Goal: Check status: Check status

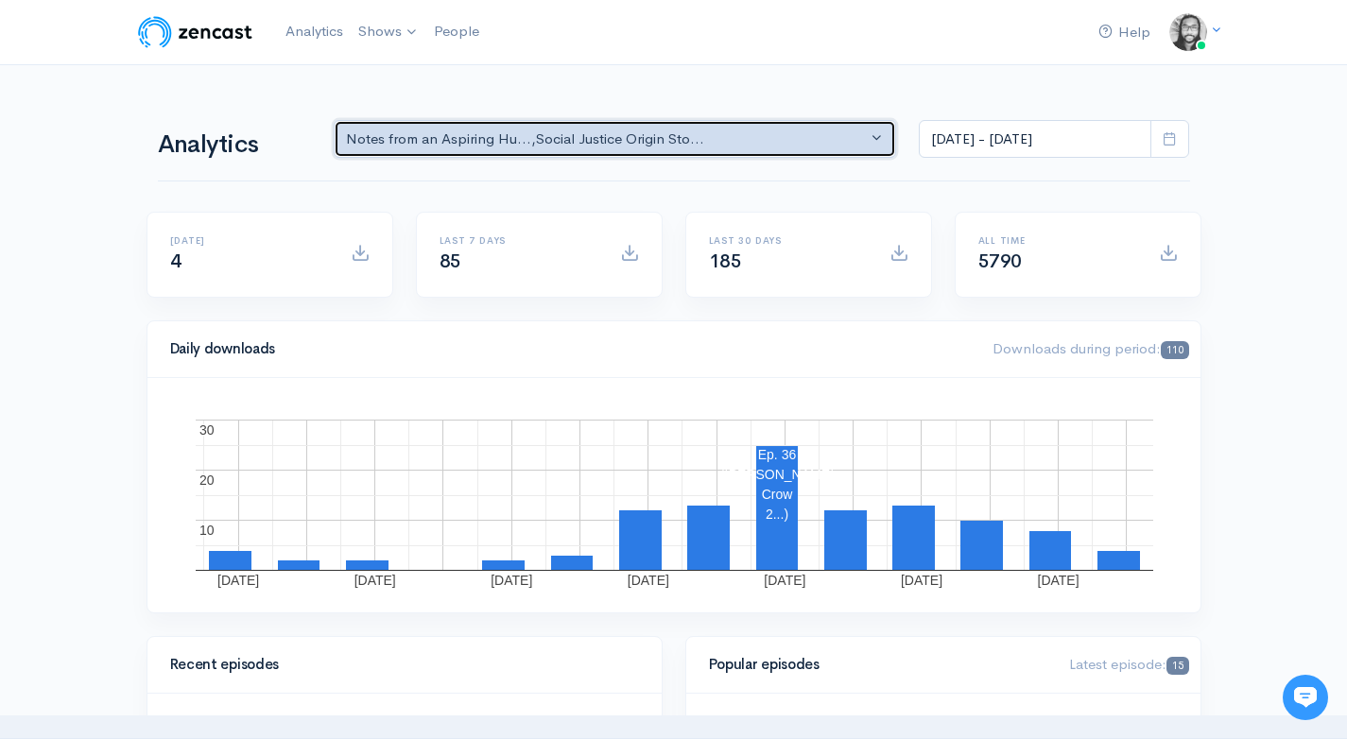
click at [556, 133] on div "Notes from an Aspiring Hu... , Social Justice Origin Sto..." at bounding box center [607, 140] width 522 height 22
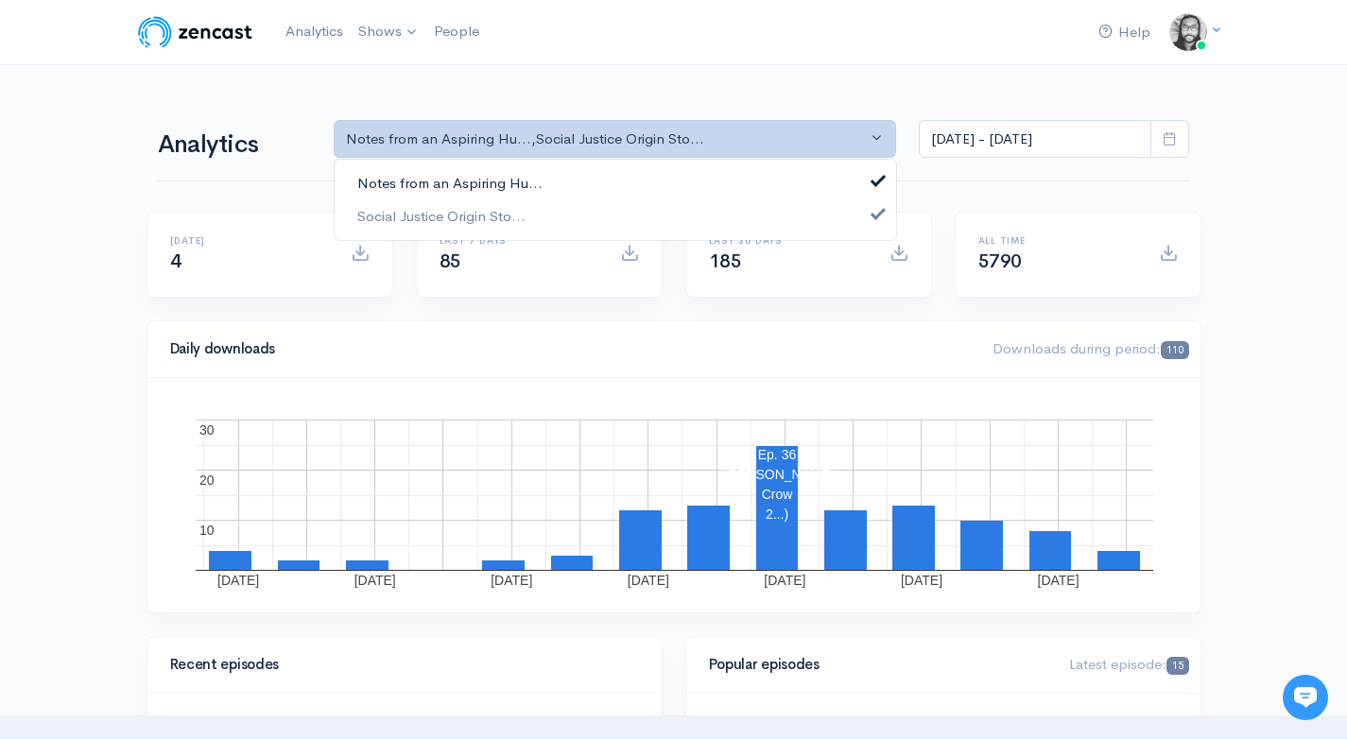
click at [556, 168] on link "Notes from an Aspiring Hu..." at bounding box center [616, 183] width 562 height 33
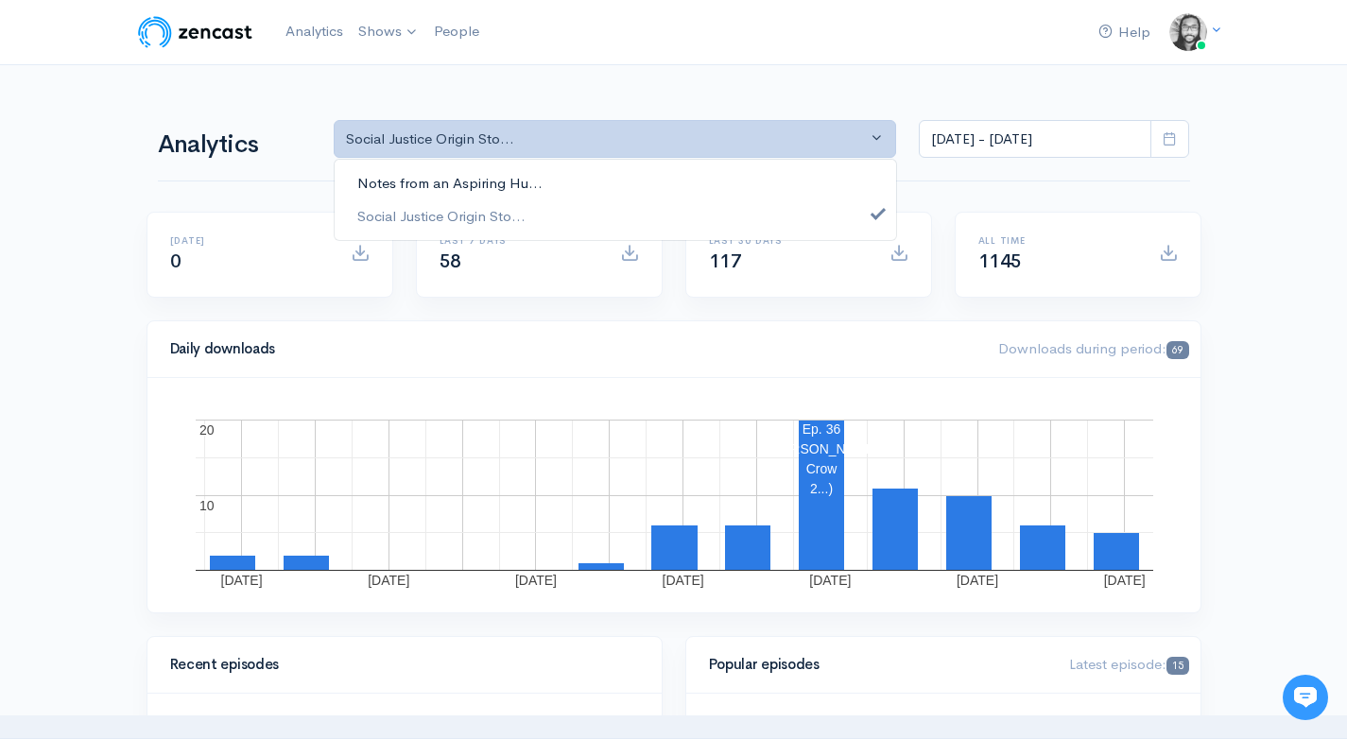
click at [649, 196] on link "Notes from an Aspiring Hu..." at bounding box center [616, 183] width 562 height 33
select select "5809"
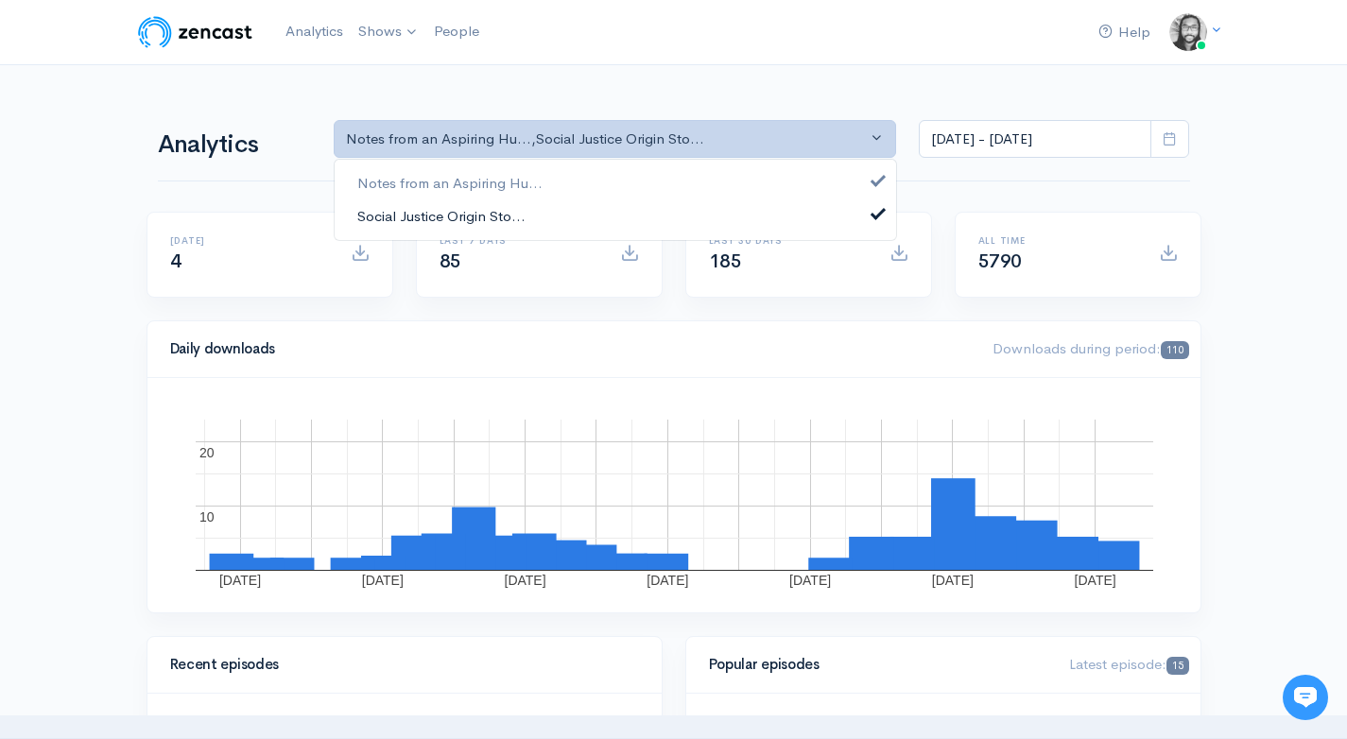
click at [639, 216] on link "Social Justice Origin Sto..." at bounding box center [616, 215] width 562 height 33
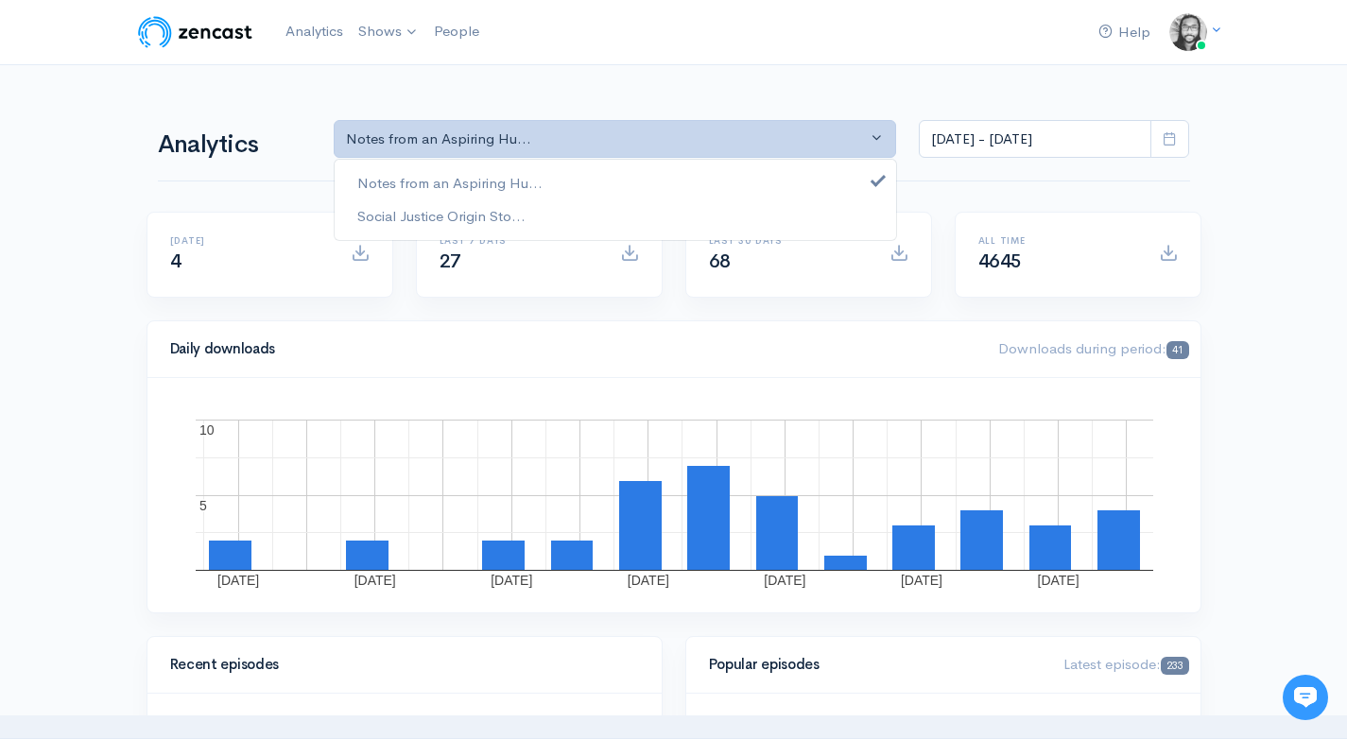
click at [1077, 159] on div "Analytics Notes from an Aspiring Hu... Social Justice Origin Sto... Notes from …" at bounding box center [674, 137] width 1032 height 91
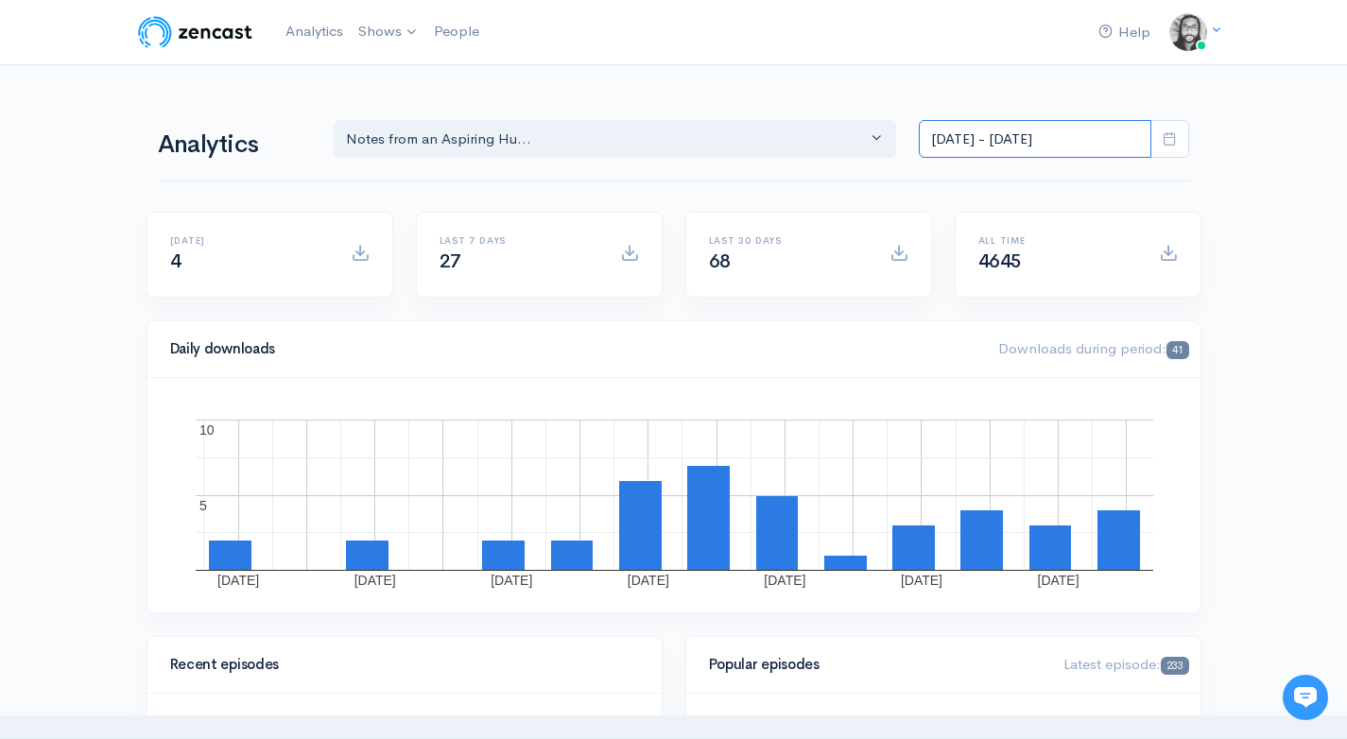
click at [1076, 153] on input "[DATE] - [DATE]" at bounding box center [1035, 139] width 233 height 39
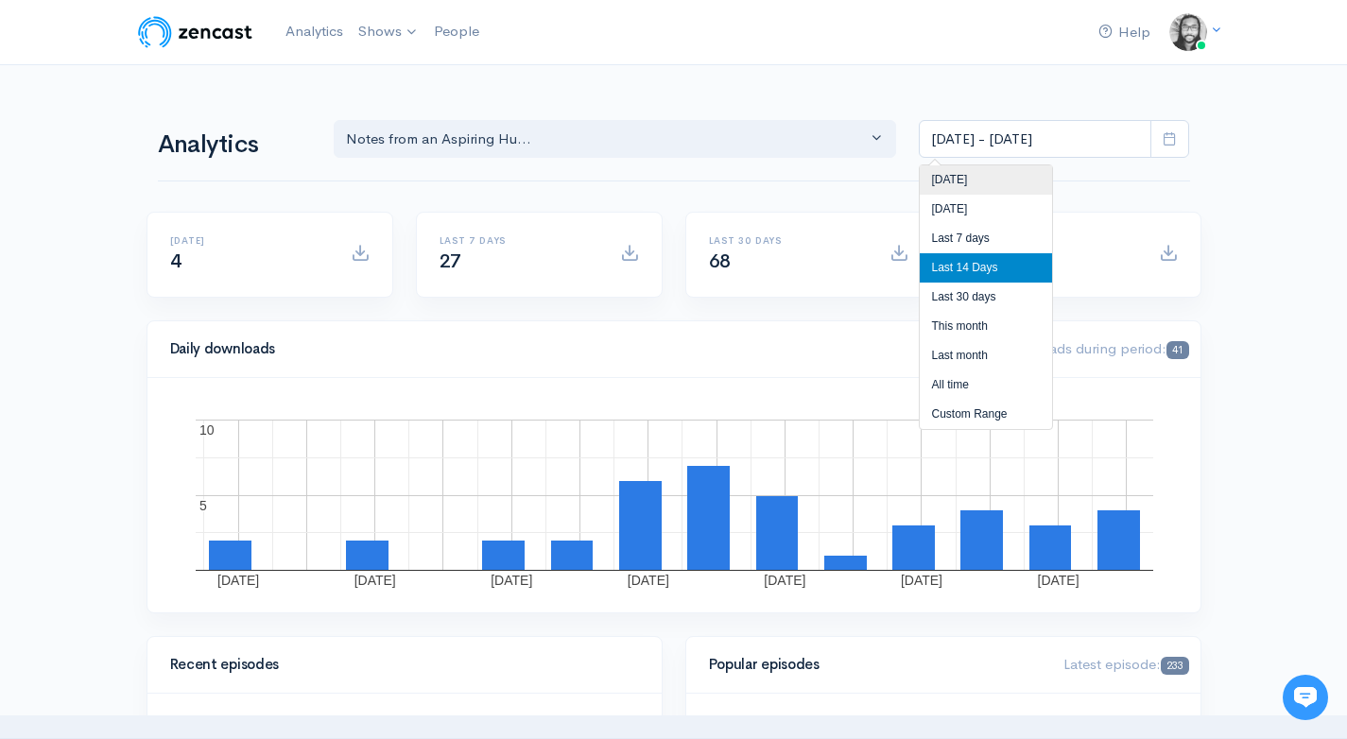
click at [1048, 178] on li "[DATE]" at bounding box center [986, 179] width 132 height 29
type input "[DATE] - [DATE]"
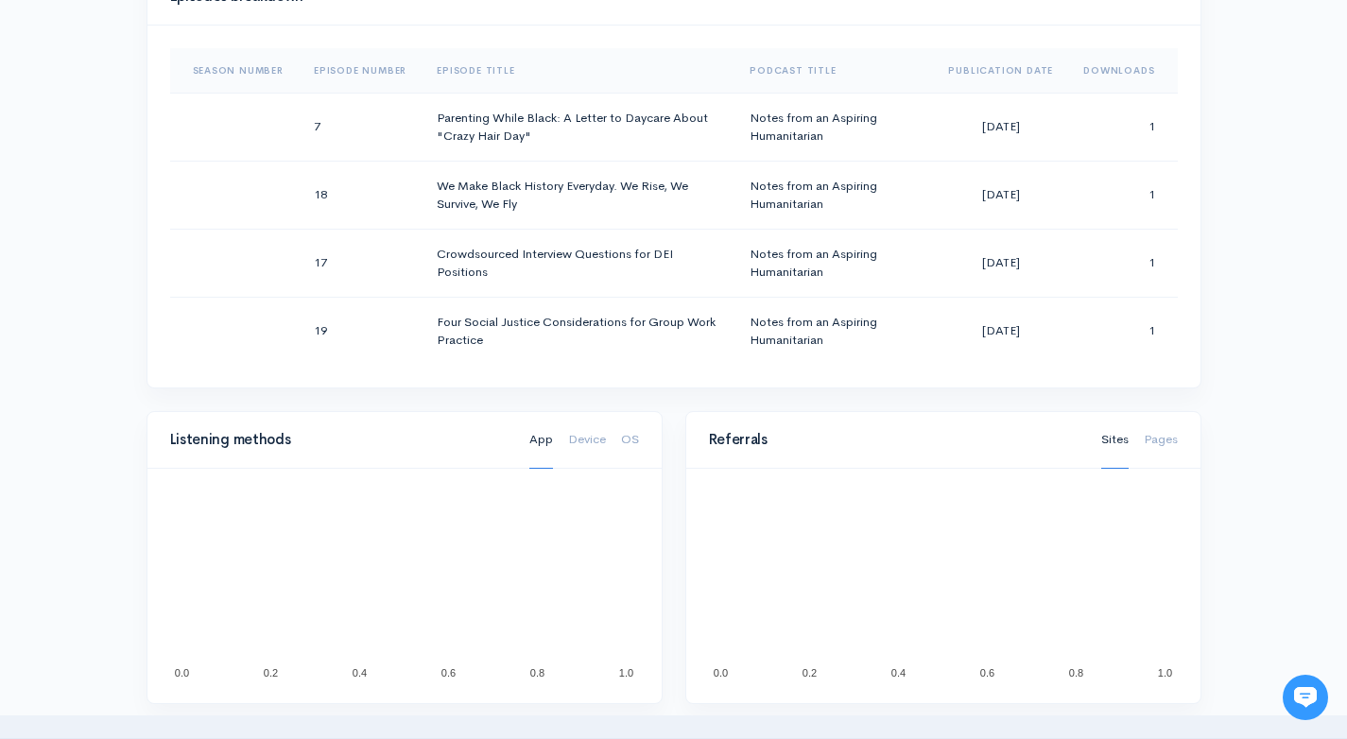
scroll to position [911, 0]
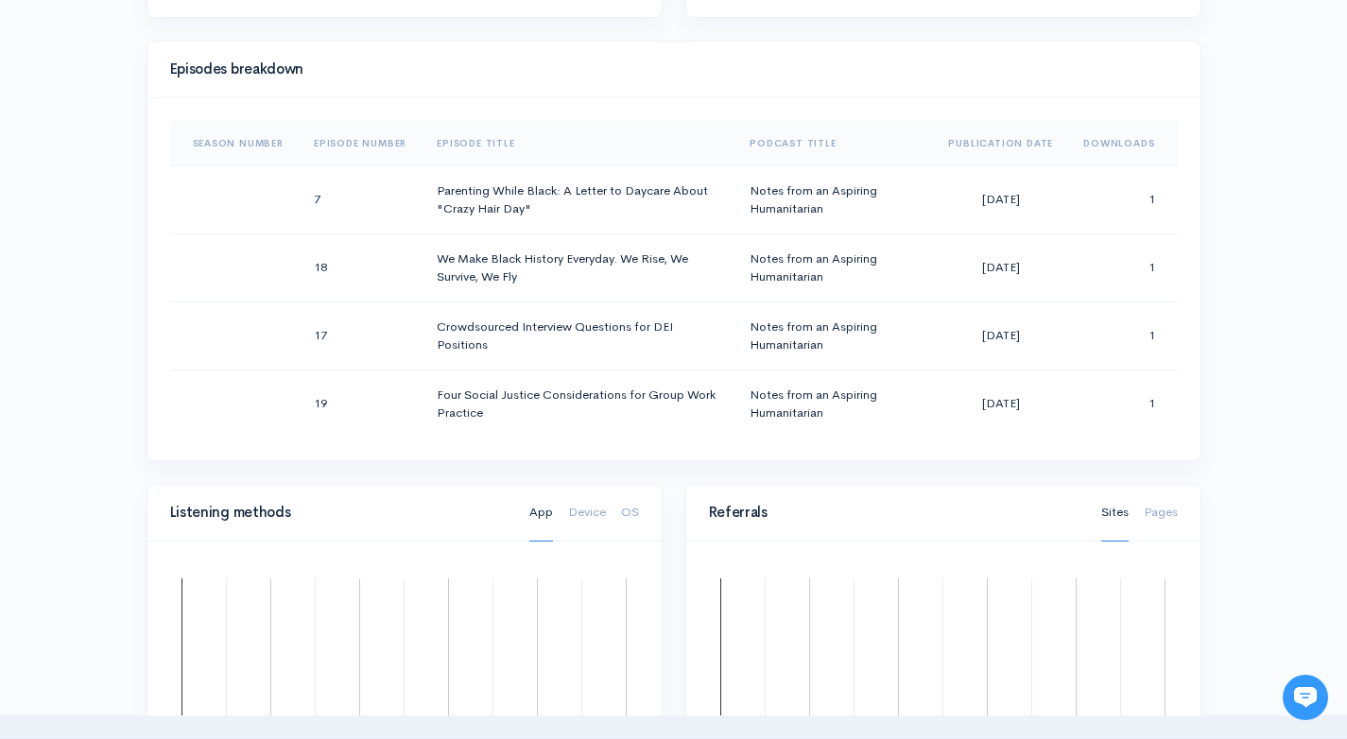
click at [1275, 249] on div "Help Notifications View all Your profile Team settings Default team Current Log…" at bounding box center [673, 350] width 1347 height 2523
click at [1291, 249] on div "Help Notifications View all Your profile Team settings Default team Current Log…" at bounding box center [673, 350] width 1347 height 2523
click at [1292, 250] on div "Help Notifications View all Your profile Team settings Default team Current Log…" at bounding box center [673, 350] width 1347 height 2523
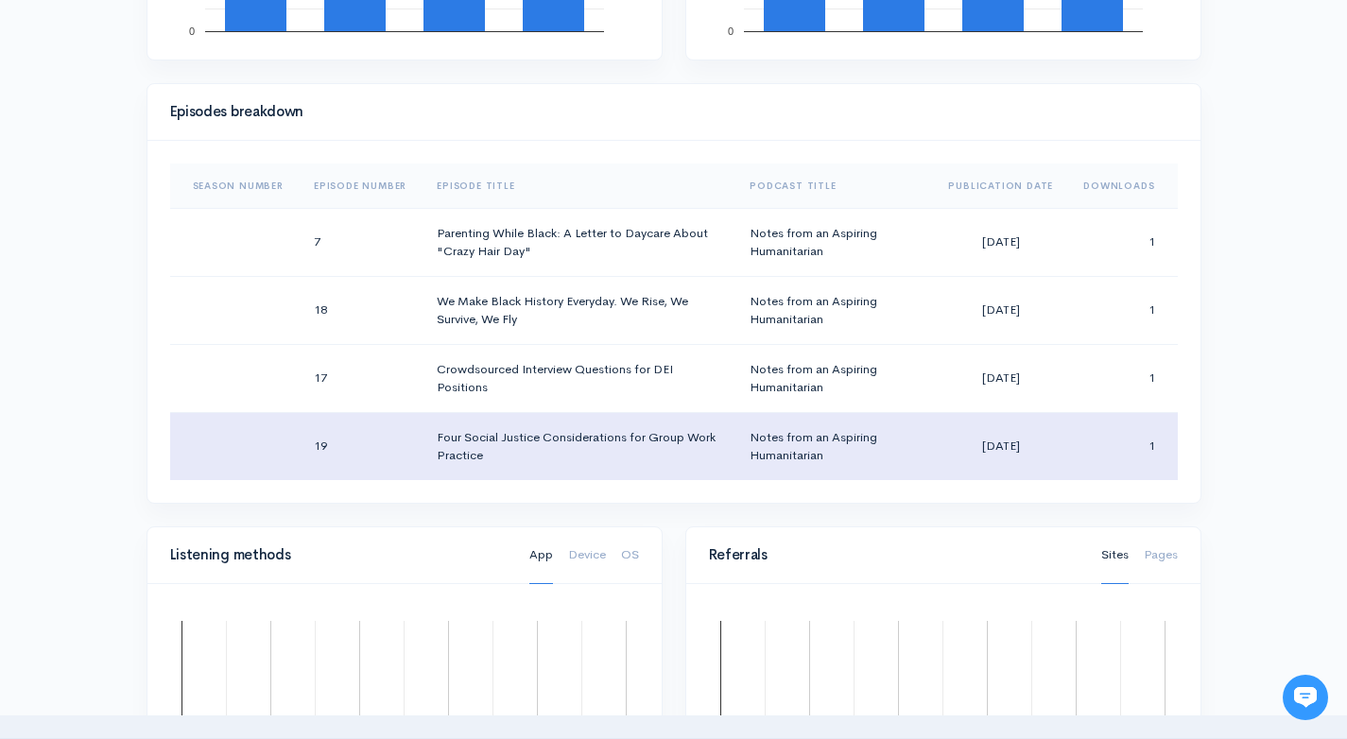
scroll to position [856, 0]
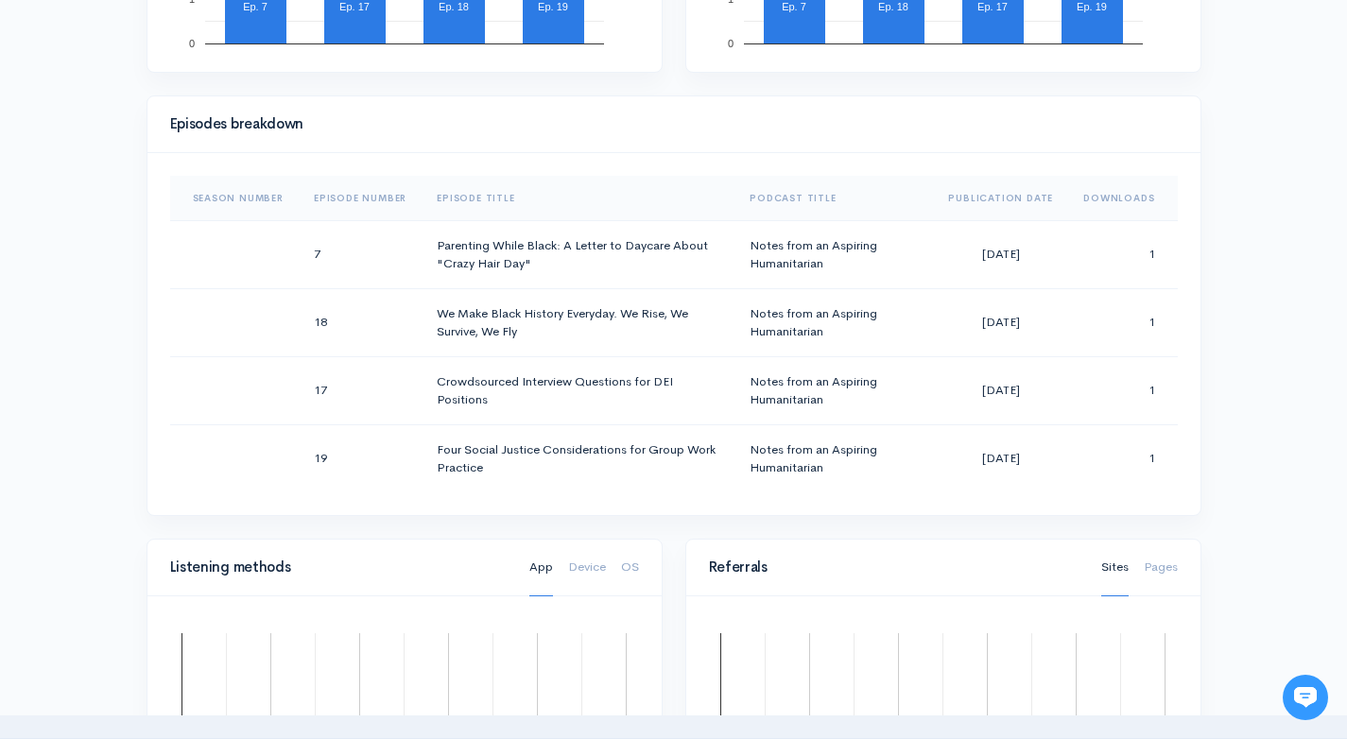
click at [57, 341] on div "Help Notifications View all Your profile Team settings Default team Current Log…" at bounding box center [673, 405] width 1347 height 2523
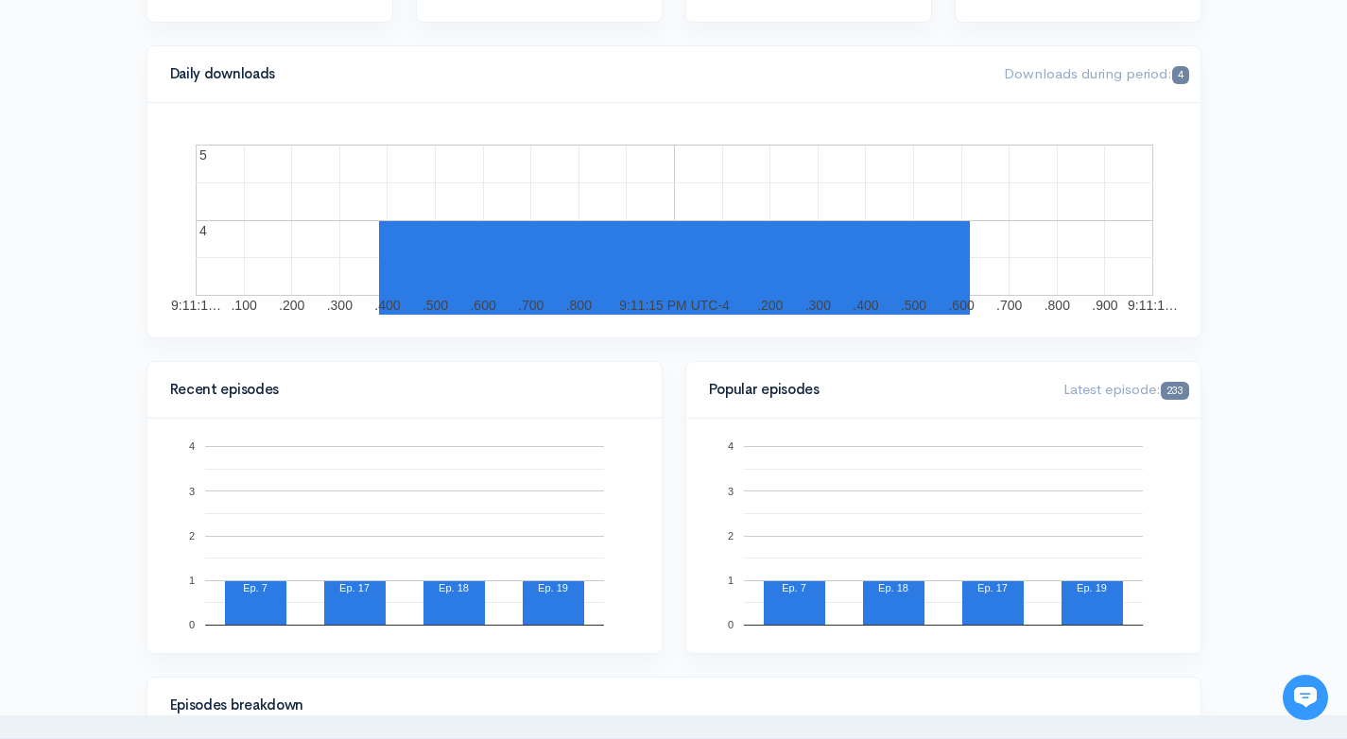
scroll to position [0, 0]
